Goal: Task Accomplishment & Management: Use online tool/utility

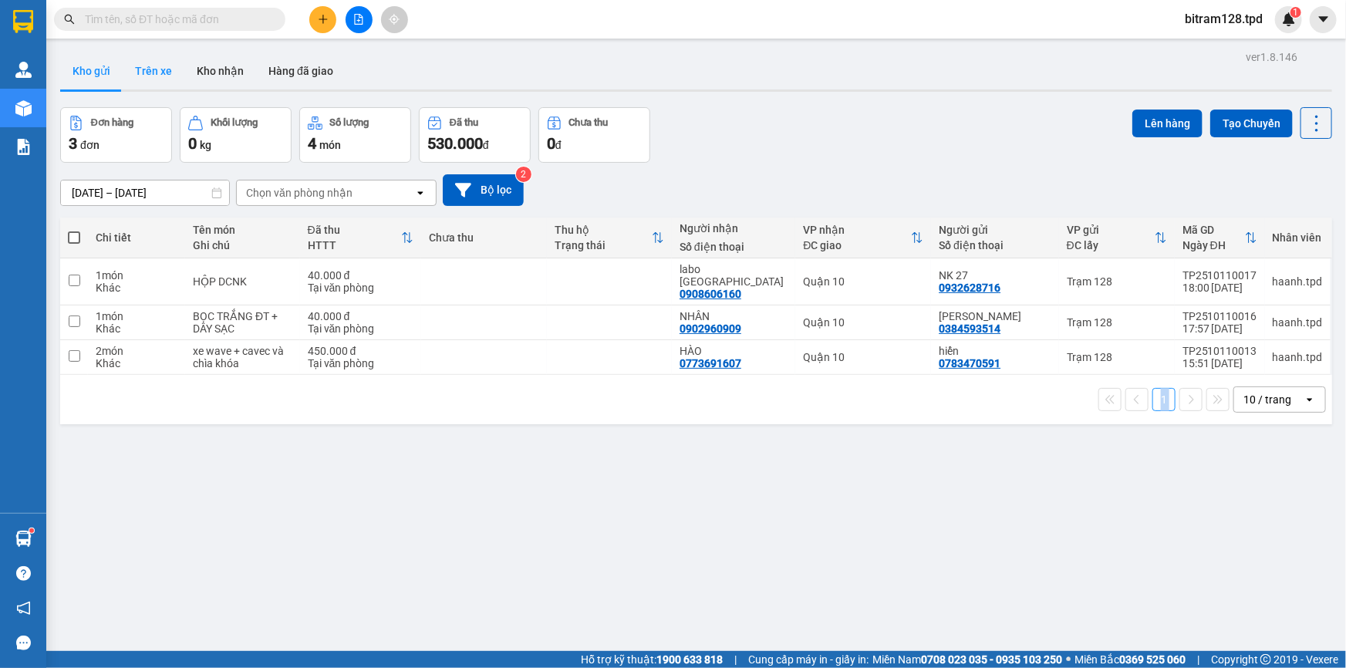
click at [169, 62] on button "Trên xe" at bounding box center [154, 70] width 62 height 37
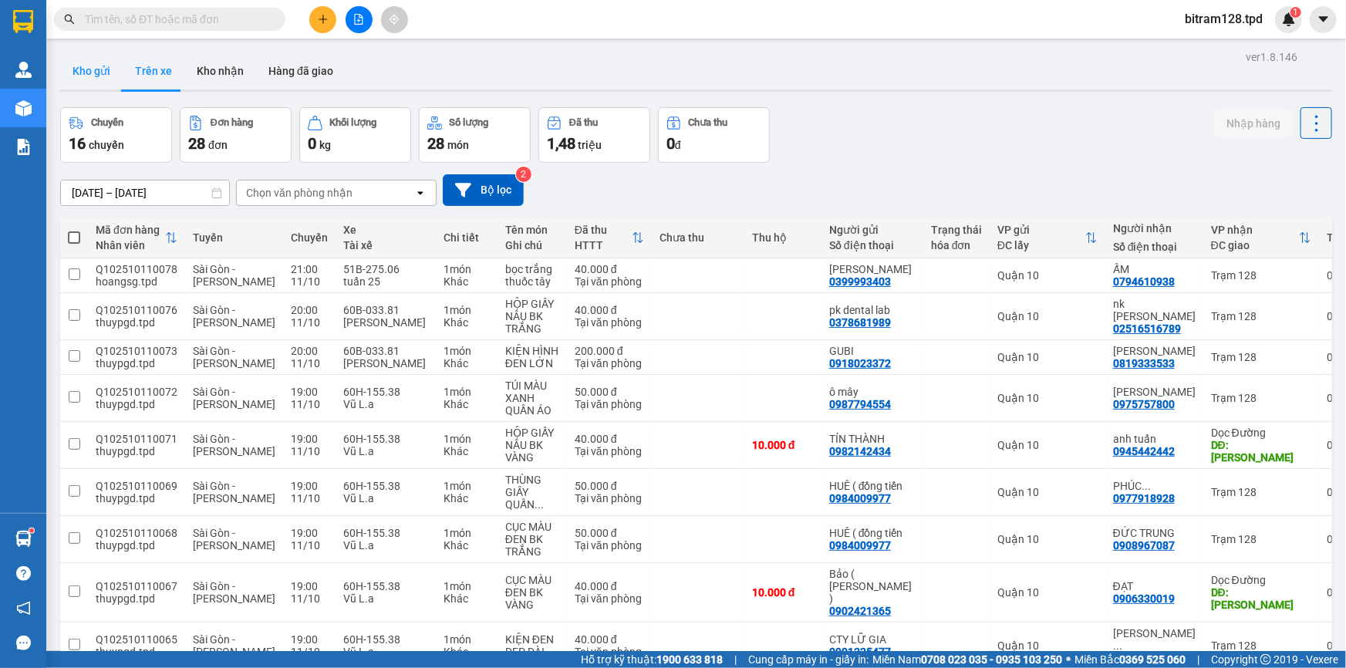
click at [85, 59] on button "Kho gửi" at bounding box center [91, 70] width 63 height 37
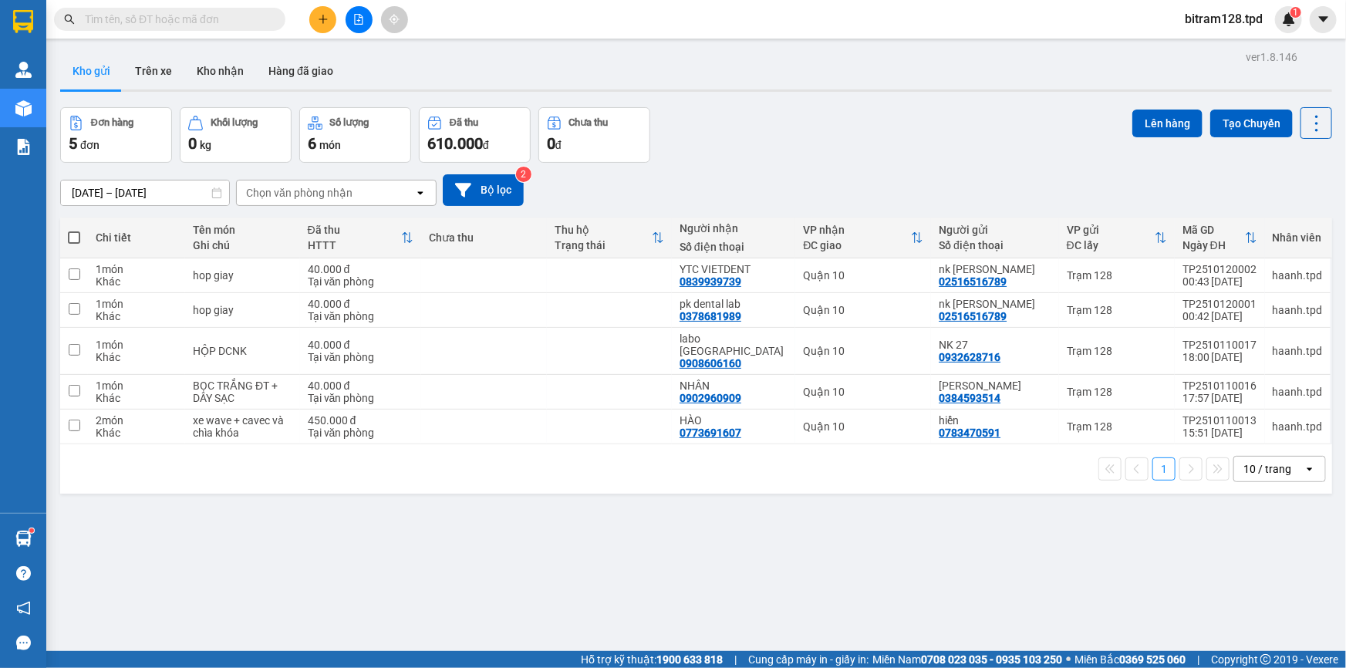
click at [69, 243] on span at bounding box center [74, 237] width 12 height 12
click at [74, 230] on input "checkbox" at bounding box center [74, 230] width 0 height 0
checkbox input "true"
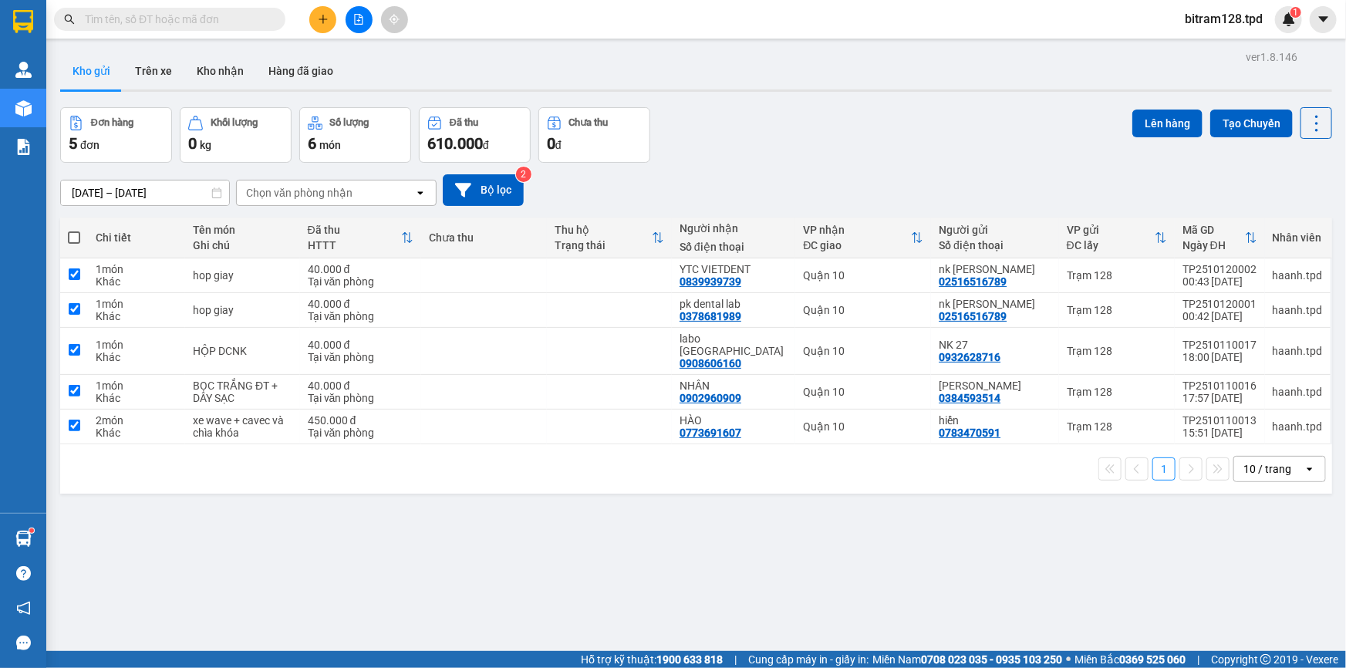
checkbox input "true"
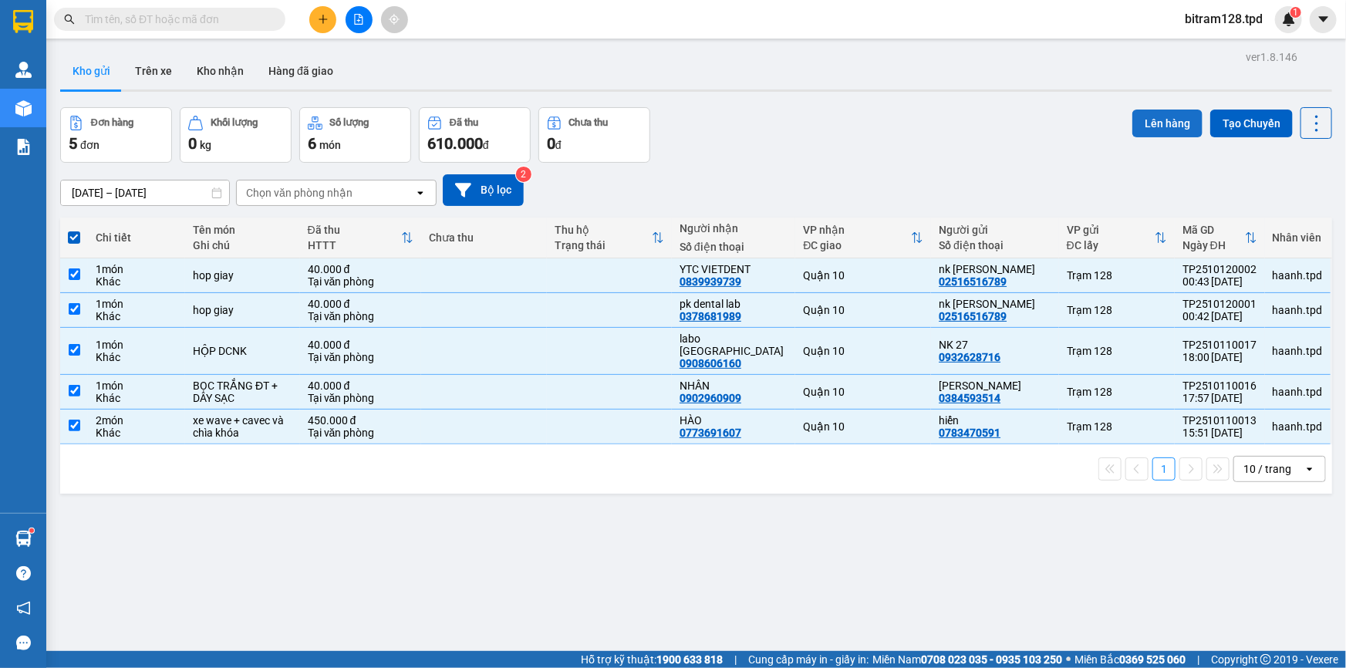
click at [1177, 119] on button "Lên hàng" at bounding box center [1168, 124] width 70 height 28
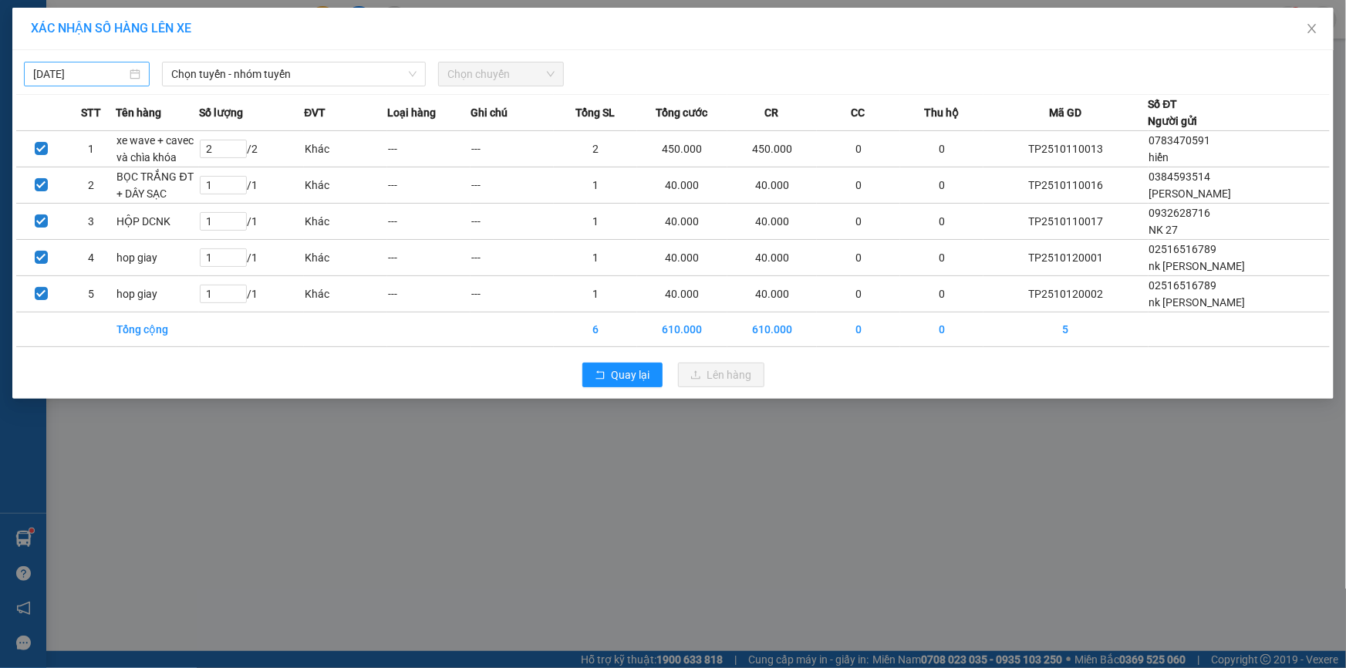
drag, startPoint x: 69, startPoint y: 60, endPoint x: 69, endPoint y: 72, distance: 11.6
click at [69, 64] on div "[DATE] Chọn tuyến - nhóm tuyến Chọn chuyến" at bounding box center [673, 70] width 1314 height 32
type input "[DATE]"
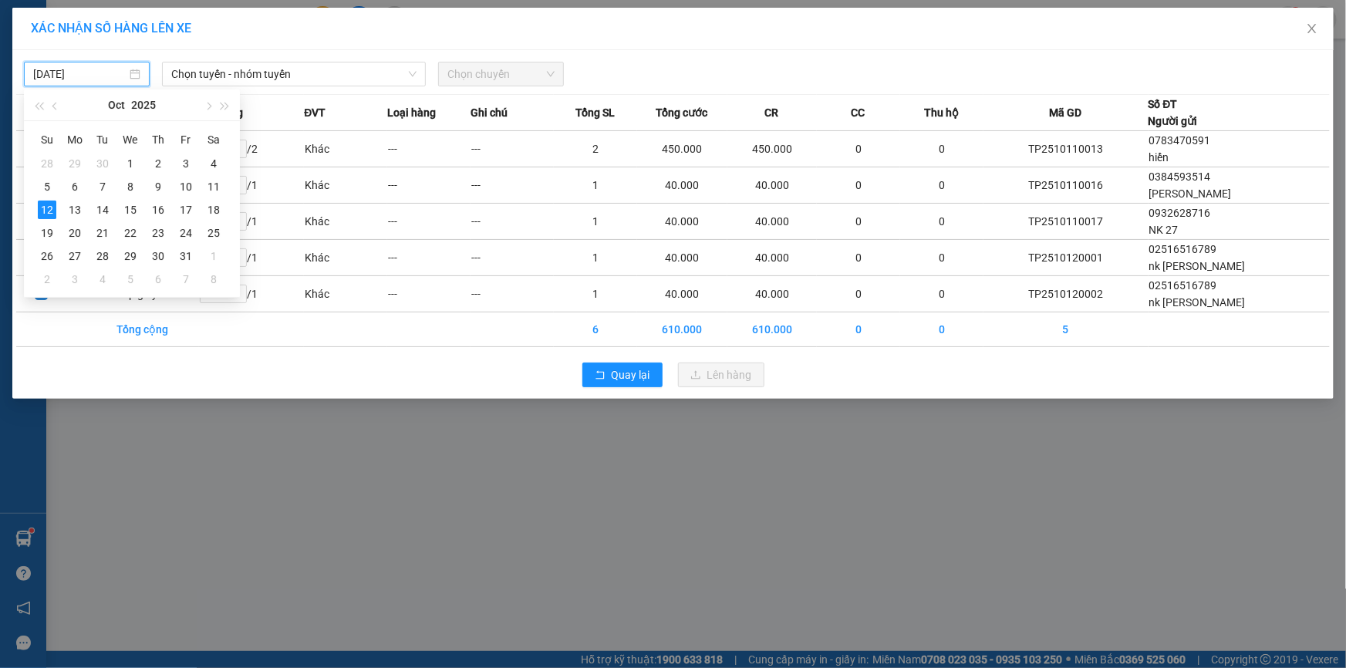
click at [69, 73] on input "[DATE]" at bounding box center [79, 74] width 93 height 17
drag, startPoint x: 215, startPoint y: 69, endPoint x: 216, endPoint y: 78, distance: 8.5
click at [215, 69] on span "Chọn tuyến - nhóm tuyến" at bounding box center [293, 74] width 245 height 23
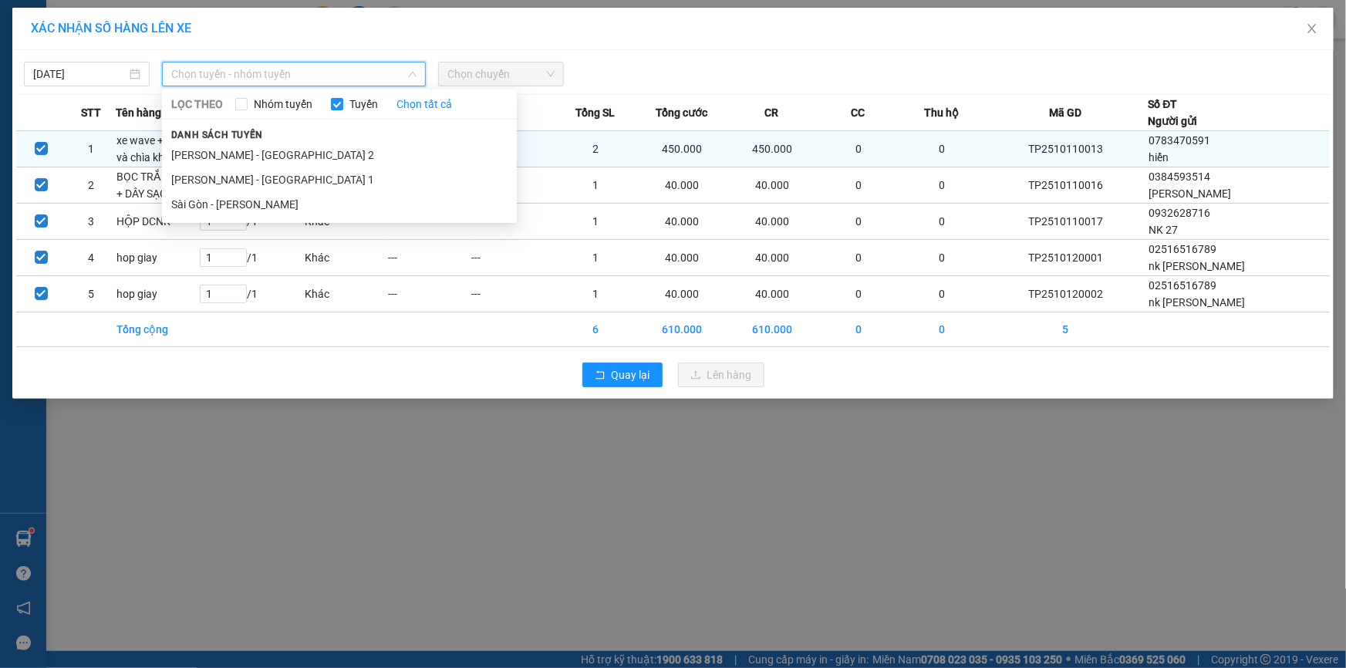
drag, startPoint x: 269, startPoint y: 154, endPoint x: 326, endPoint y: 133, distance: 60.5
click at [269, 154] on li "[PERSON_NAME] - [GEOGRAPHIC_DATA] 2" at bounding box center [339, 155] width 355 height 25
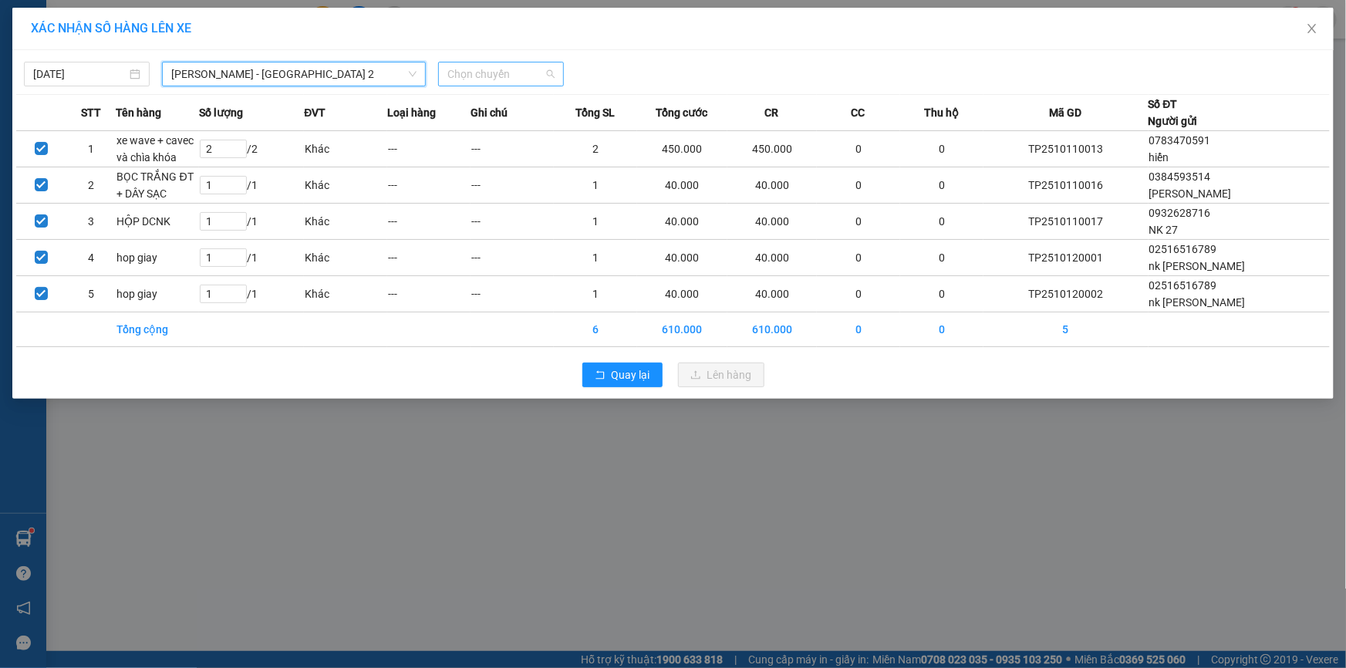
drag, startPoint x: 490, startPoint y: 69, endPoint x: 529, endPoint y: 84, distance: 42.3
click at [493, 69] on span "Chọn chuyến" at bounding box center [501, 74] width 107 height 23
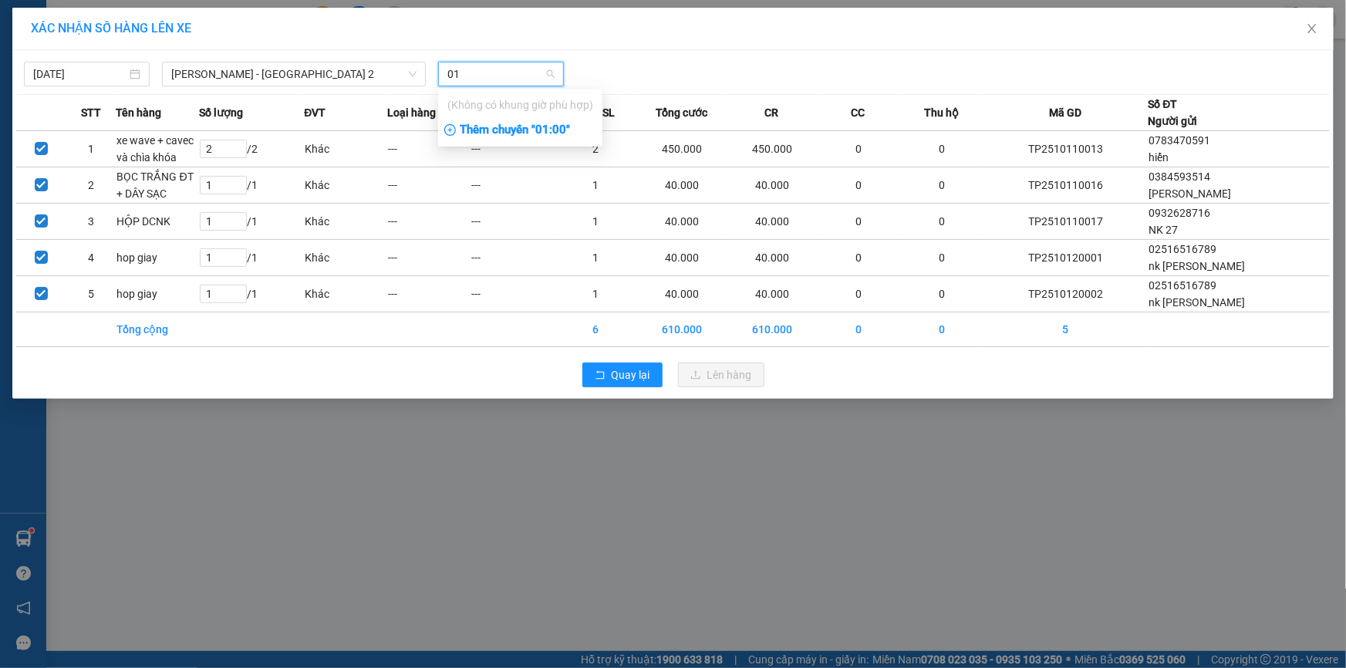
type input "01"
click at [529, 127] on div "Thêm chuyến " 01:00 "" at bounding box center [520, 130] width 164 height 26
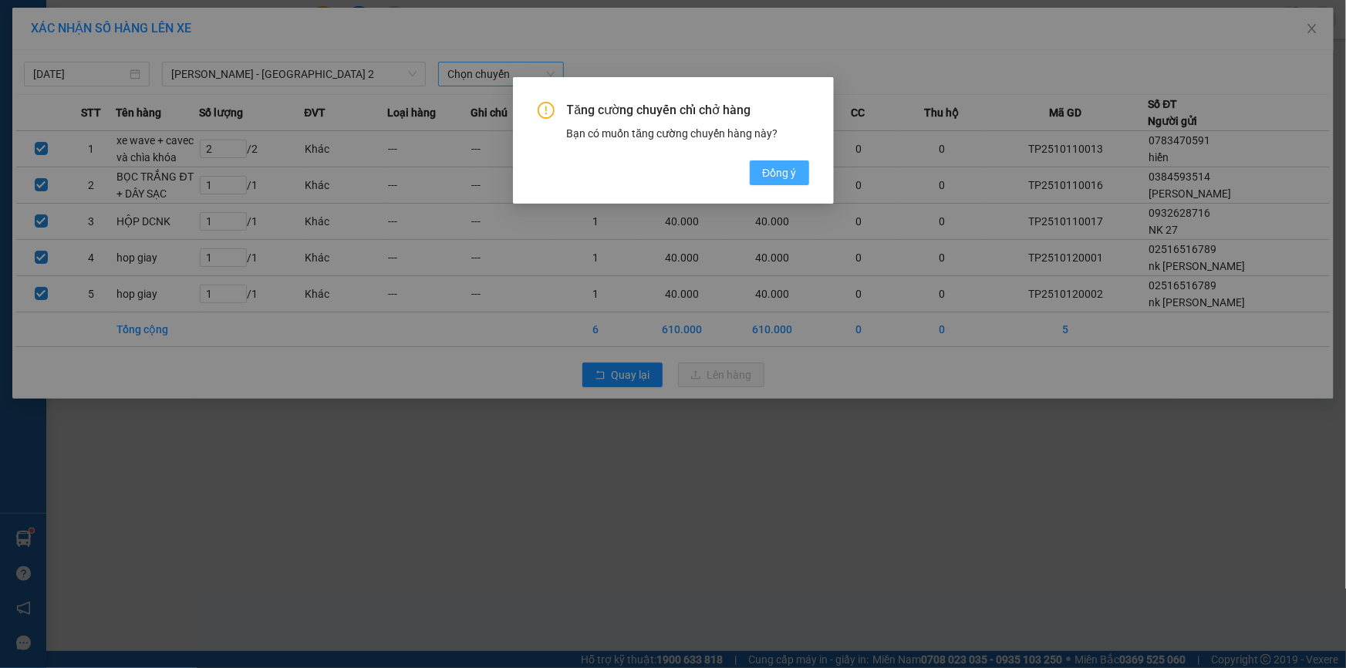
click at [804, 180] on button "Đồng ý" at bounding box center [779, 172] width 59 height 25
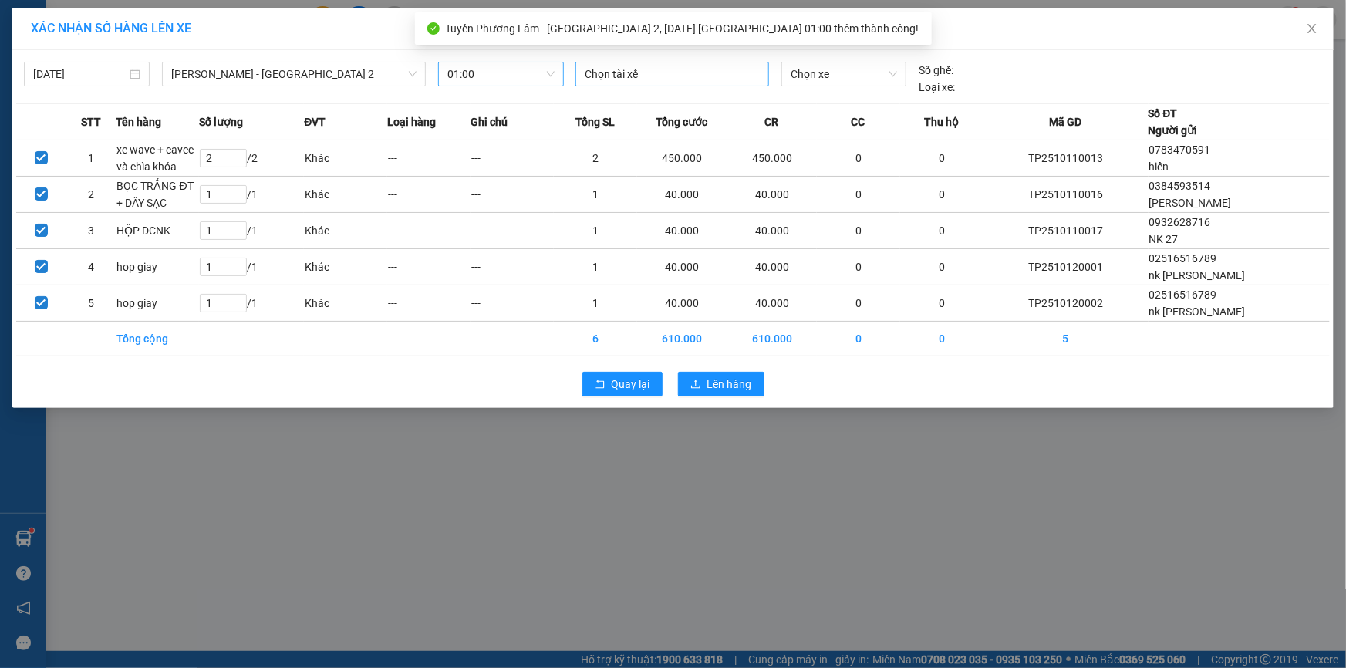
click at [628, 82] on div at bounding box center [672, 74] width 186 height 19
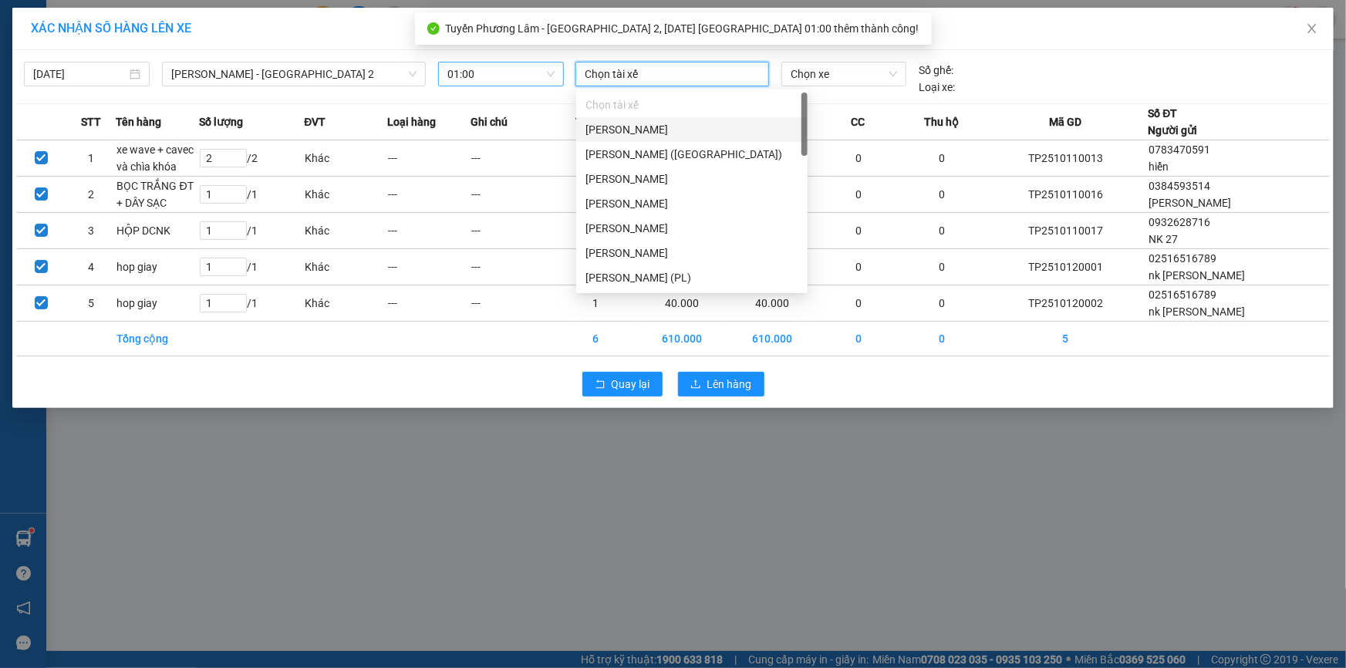
click at [666, 131] on div "[PERSON_NAME]" at bounding box center [692, 129] width 213 height 17
click at [823, 76] on span "Chọn xe" at bounding box center [844, 74] width 106 height 23
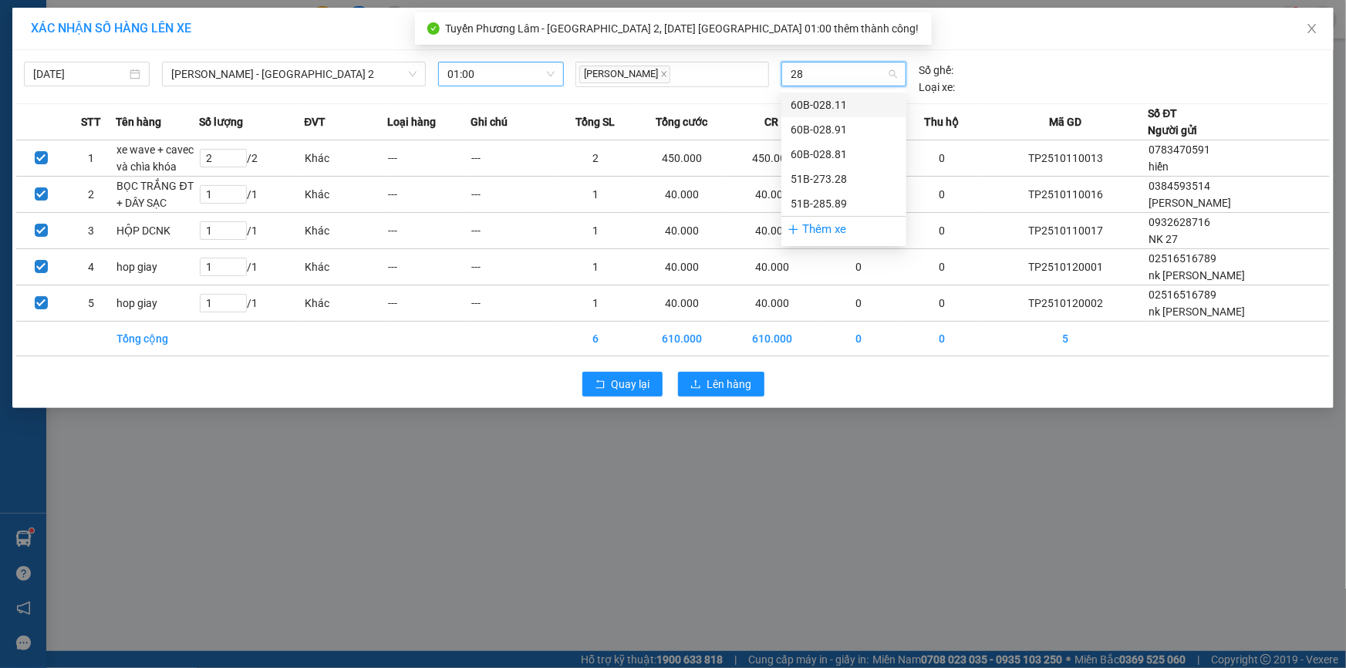
type input "285"
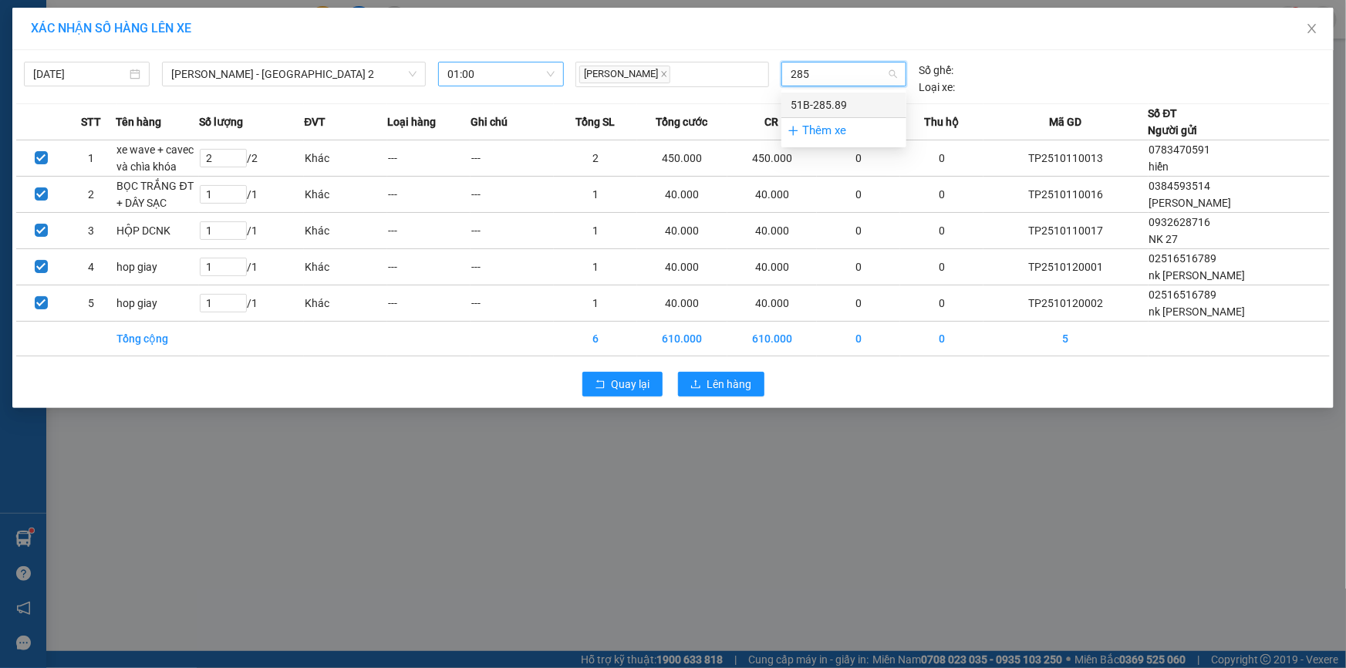
click at [829, 106] on div "51B-285.89" at bounding box center [844, 104] width 106 height 17
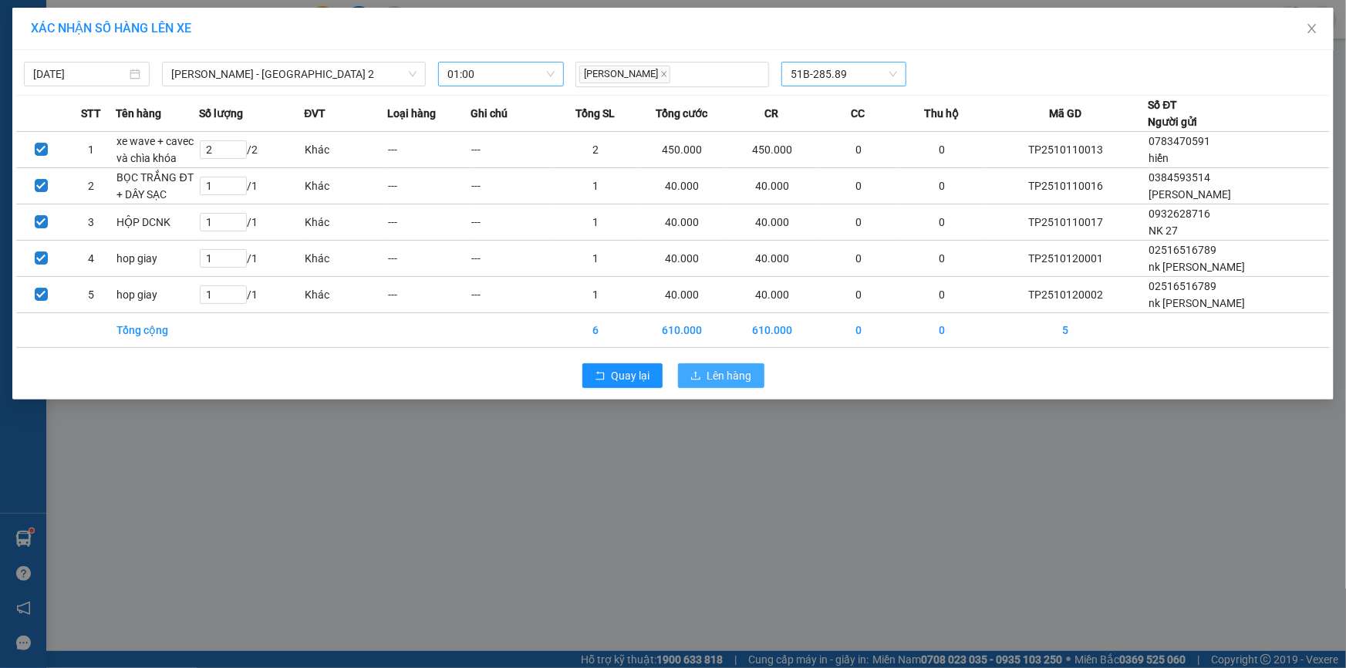
click at [727, 372] on span "Lên hàng" at bounding box center [730, 375] width 45 height 17
